Goal: Find specific page/section: Find specific page/section

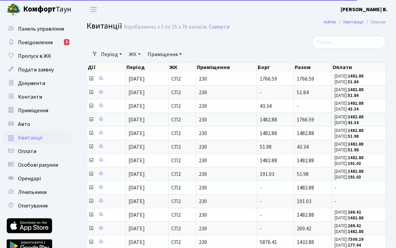
select select "25"
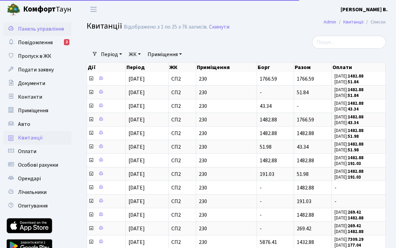
click at [55, 31] on span "Панель управління" at bounding box center [41, 28] width 46 height 7
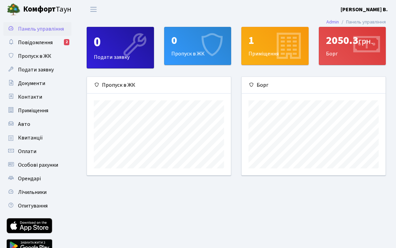
scroll to position [98, 144]
click at [39, 42] on span "Повідомлення" at bounding box center [35, 42] width 35 height 7
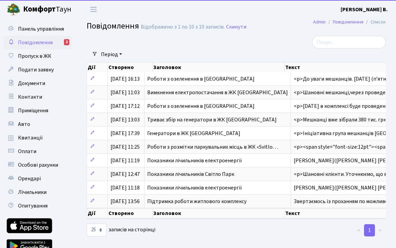
select select "25"
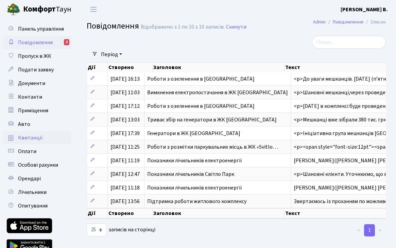
click at [36, 137] on span "Квитанції" at bounding box center [30, 137] width 25 height 7
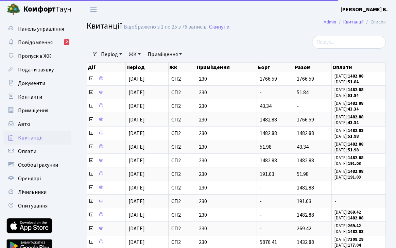
select select "25"
